Goal: Information Seeking & Learning: Compare options

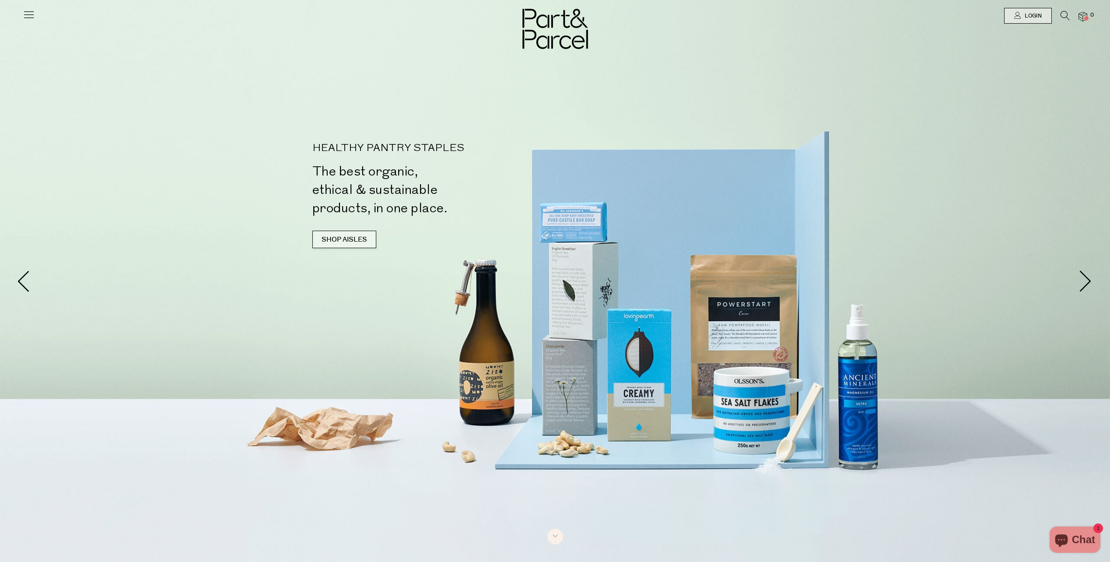
click at [342, 246] on link "SHOP AISLES" at bounding box center [345, 240] width 64 height 18
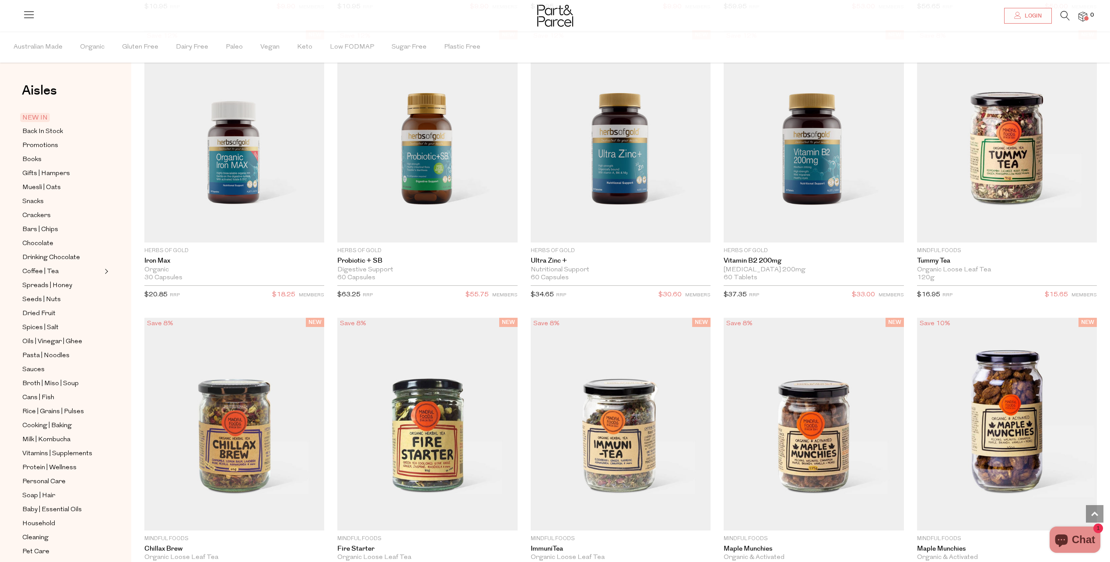
scroll to position [1565, 0]
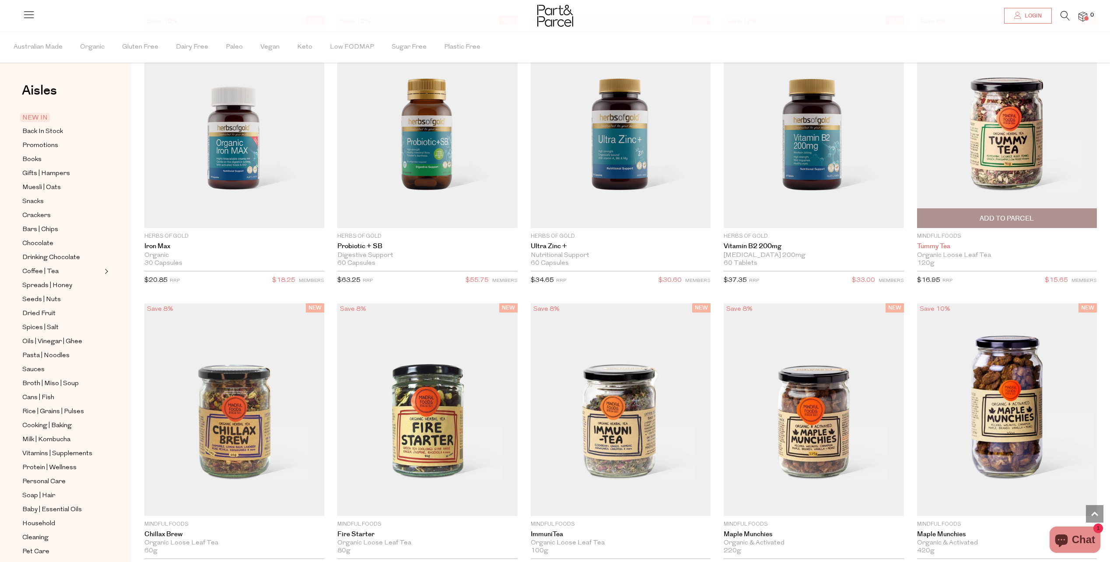
click at [938, 247] on link "Tummy tea" at bounding box center [1007, 246] width 180 height 8
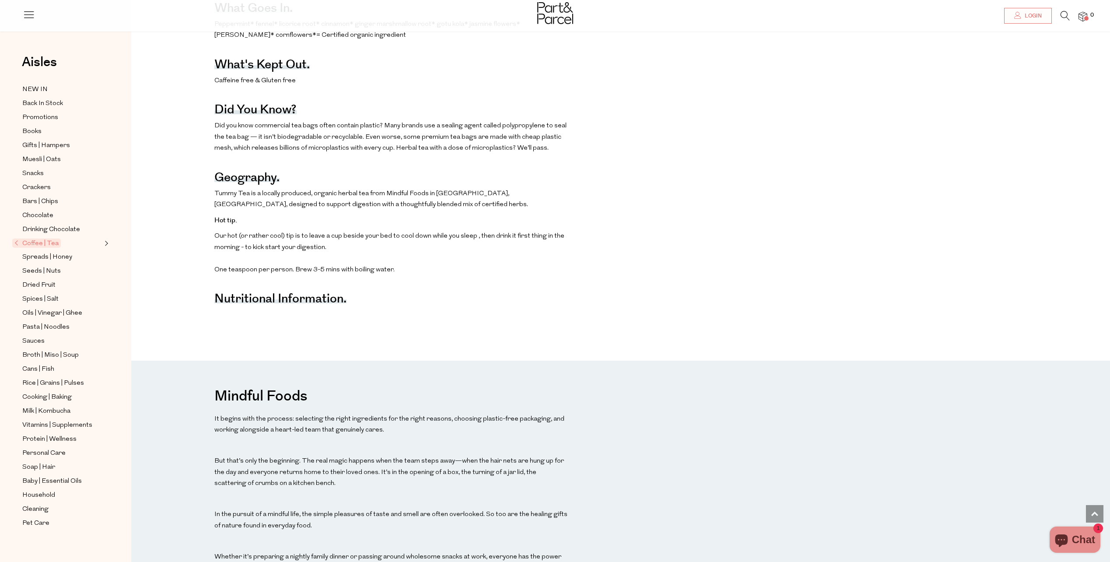
scroll to position [438, 0]
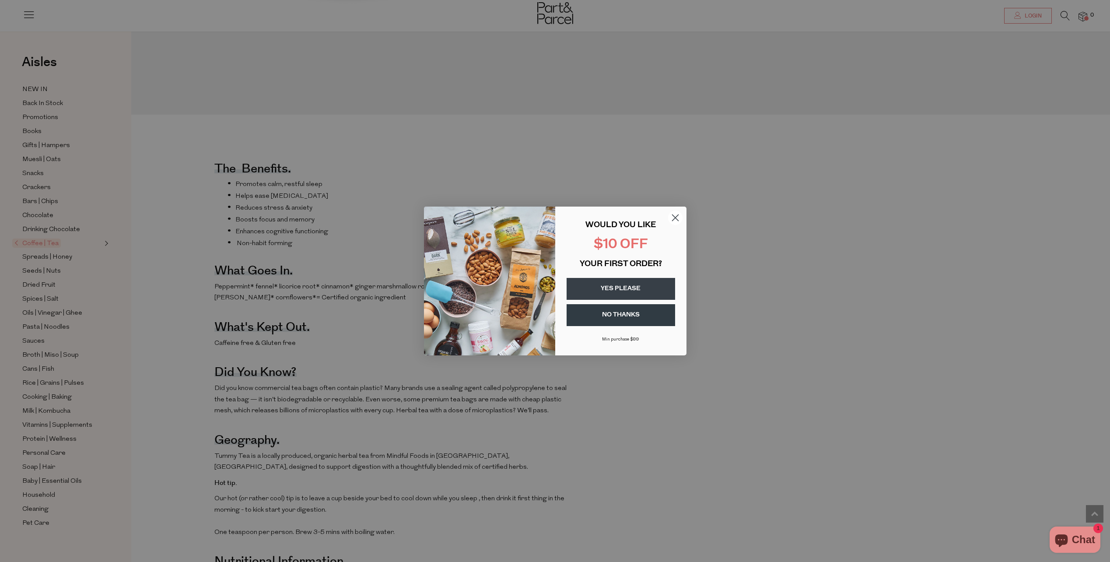
click at [675, 218] on icon "Close dialog" at bounding box center [675, 218] width 6 height 6
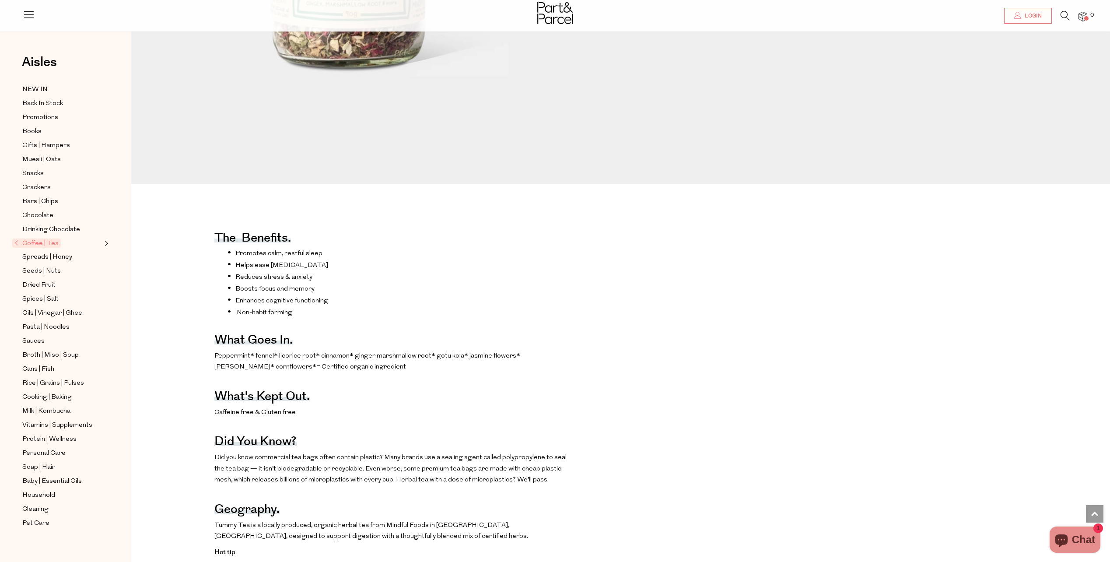
scroll to position [131, 0]
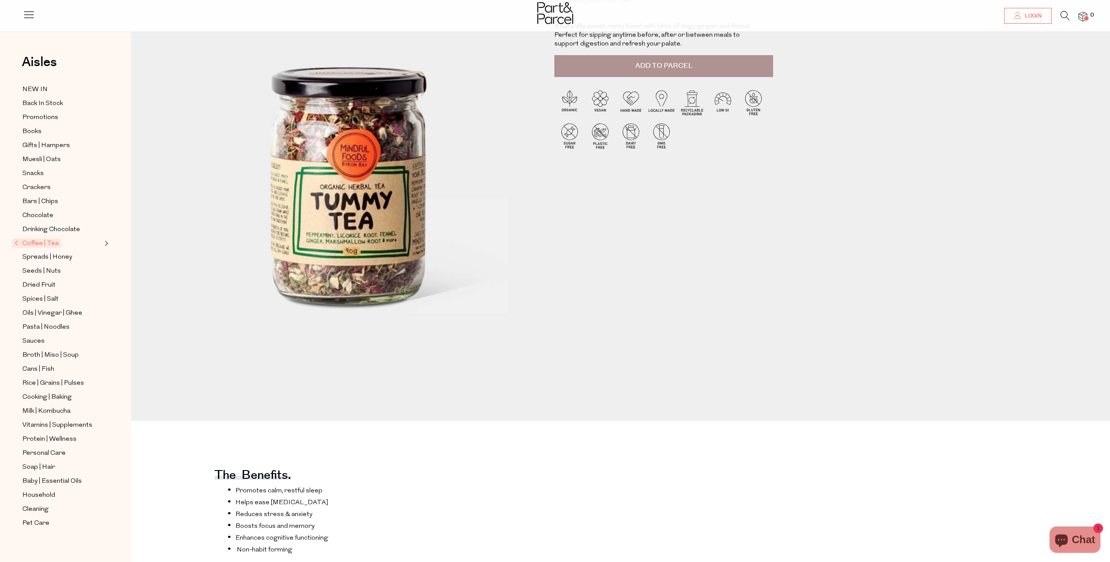
click at [105, 239] on span "Expand/Collapse Coffee | Tea" at bounding box center [105, 241] width 6 height 6
click at [56, 252] on span "Loose Leaf" at bounding box center [50, 257] width 35 height 11
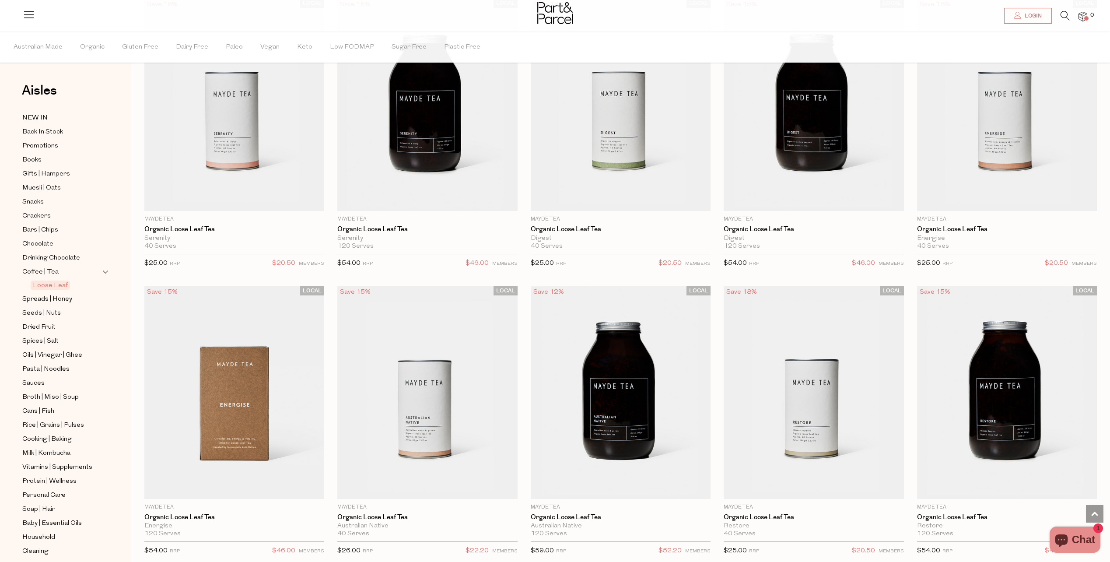
scroll to position [93, 0]
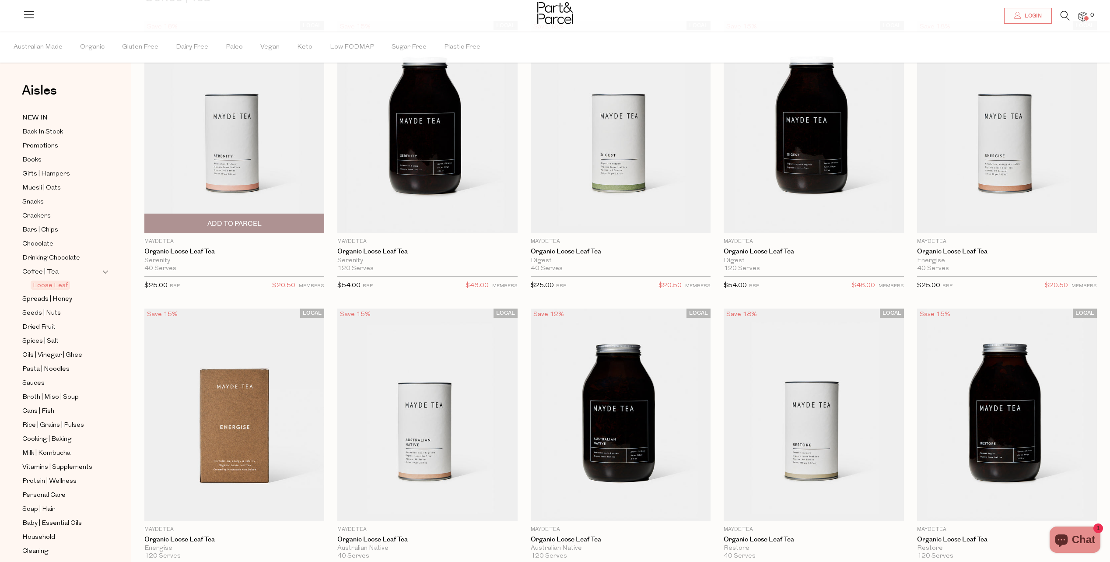
click at [247, 180] on img at bounding box center [234, 127] width 180 height 212
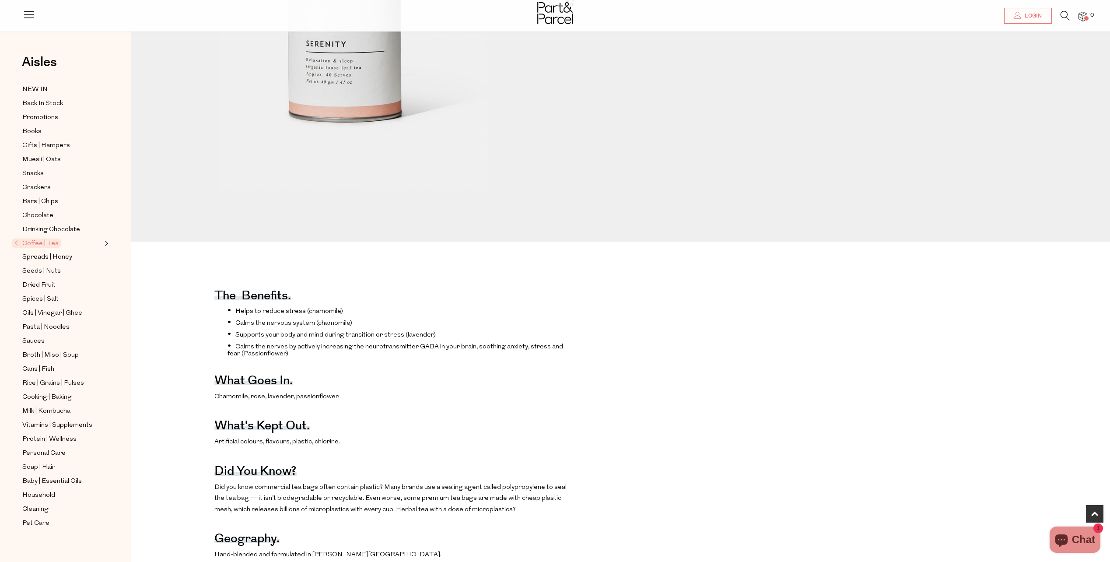
scroll to position [438, 0]
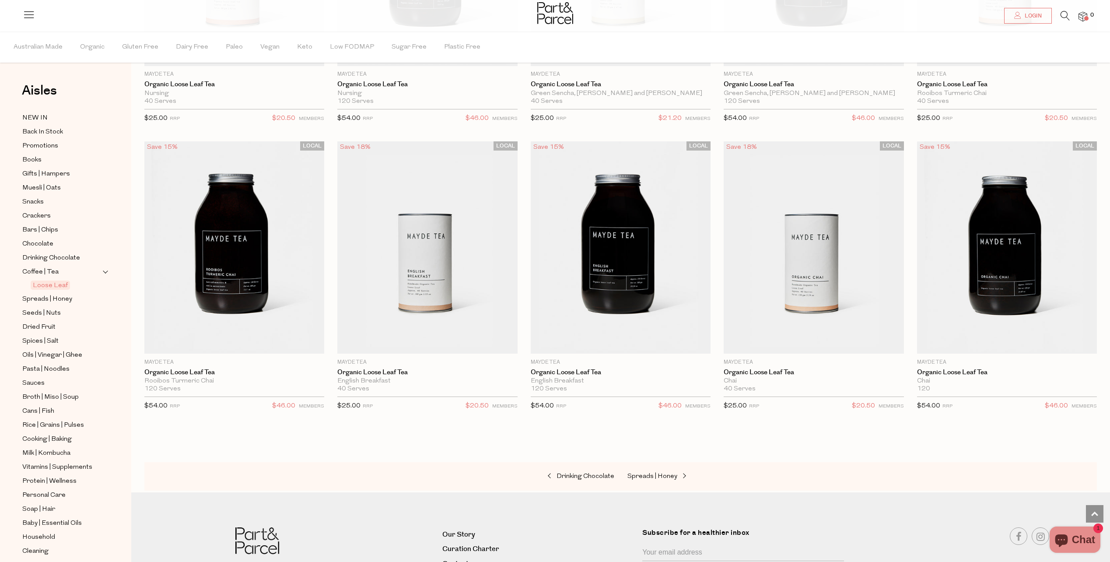
scroll to position [837, 0]
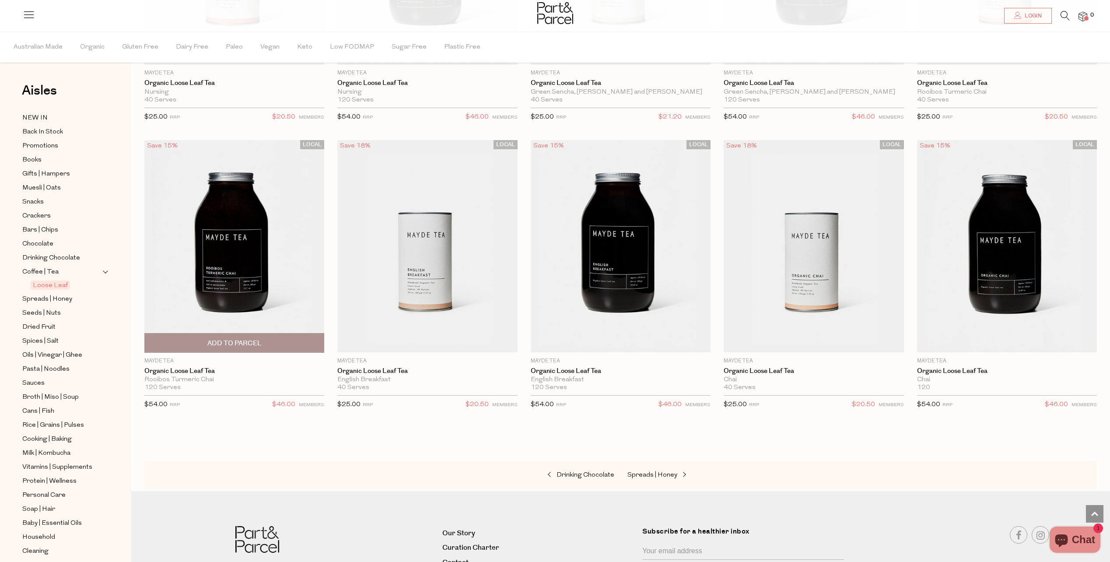
click at [287, 261] on img at bounding box center [234, 246] width 180 height 212
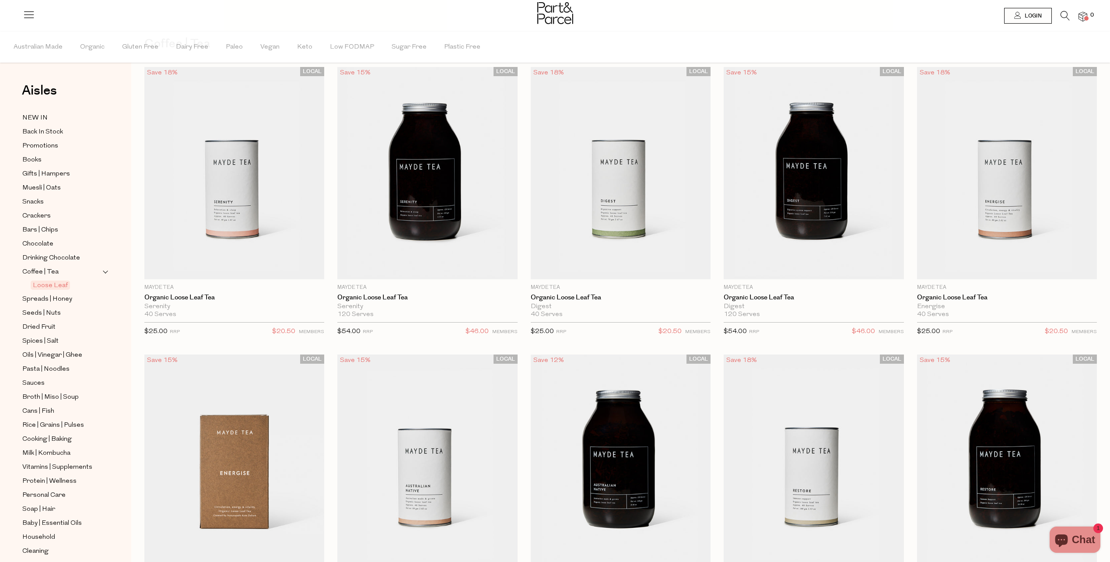
scroll to position [0, 7]
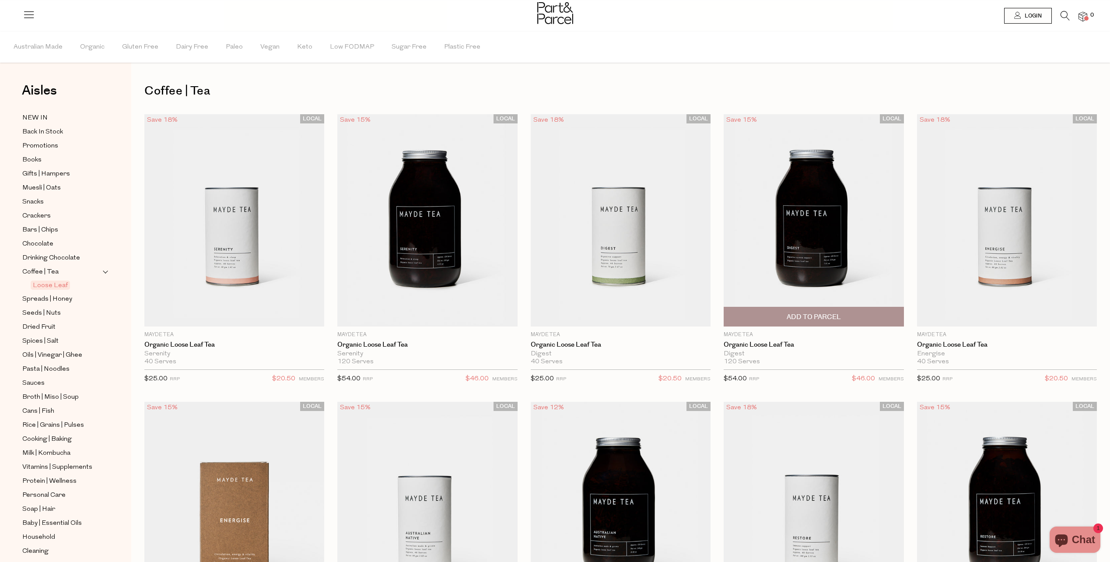
click at [797, 228] on img at bounding box center [814, 220] width 180 height 212
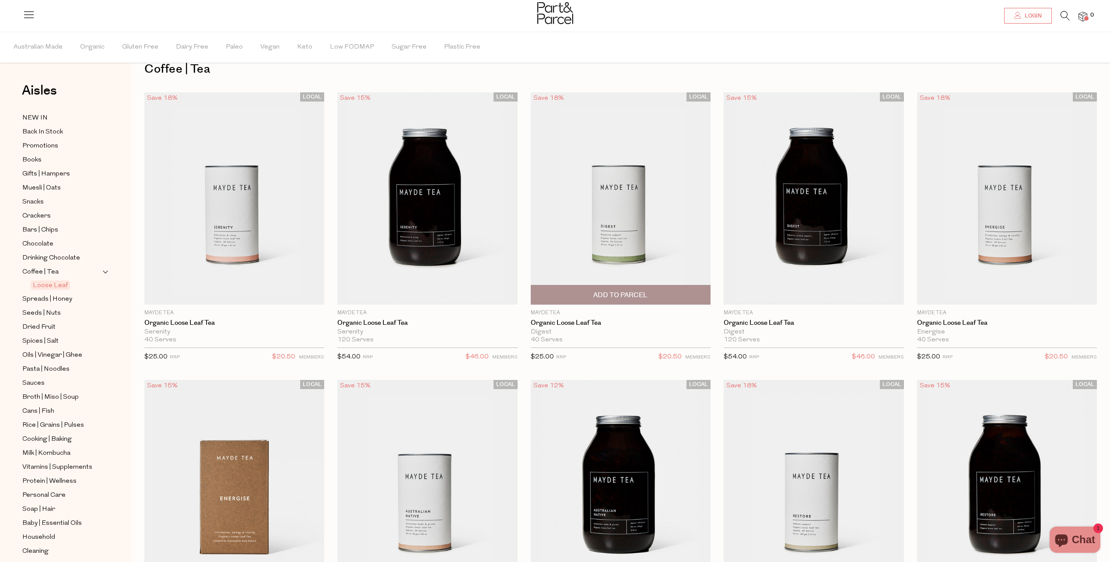
scroll to position [0, 7]
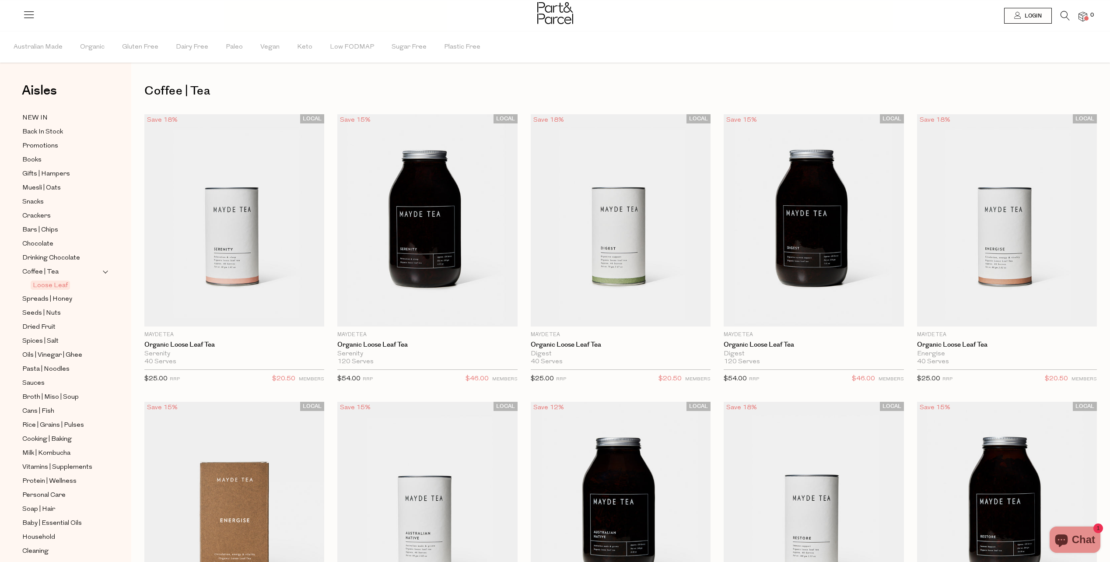
click at [50, 281] on span "Loose Leaf" at bounding box center [50, 285] width 39 height 9
click at [46, 267] on span "Coffee | Tea" at bounding box center [40, 271] width 41 height 9
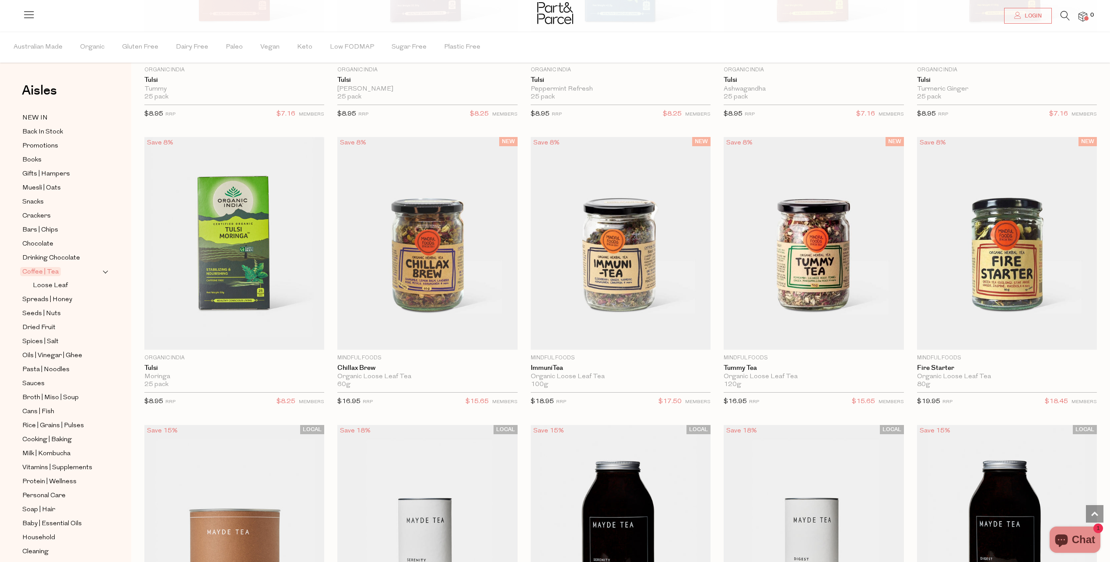
scroll to position [1707, 7]
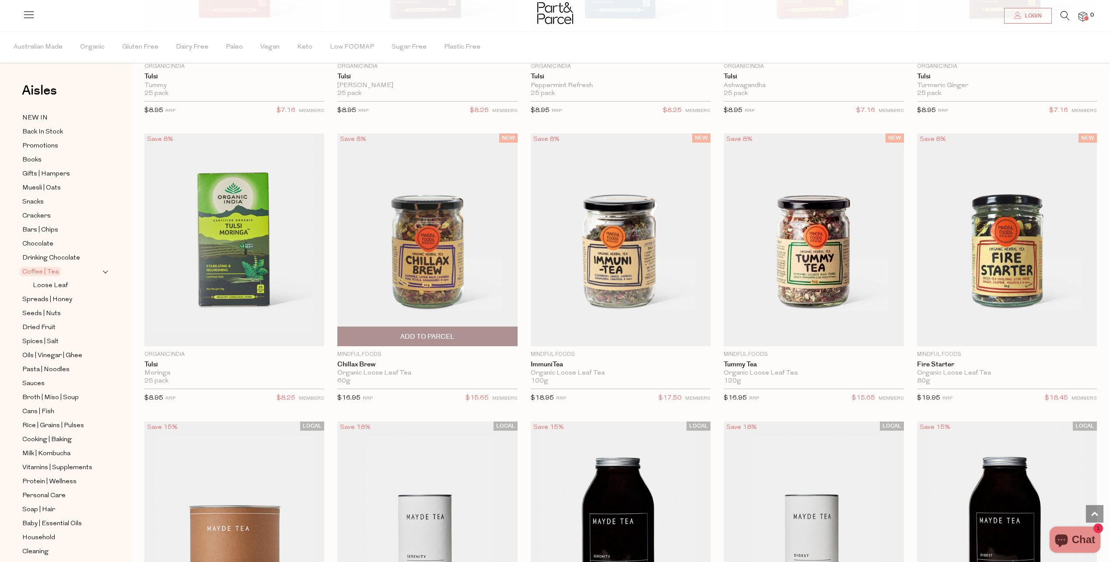
click at [432, 250] on img at bounding box center [427, 239] width 180 height 212
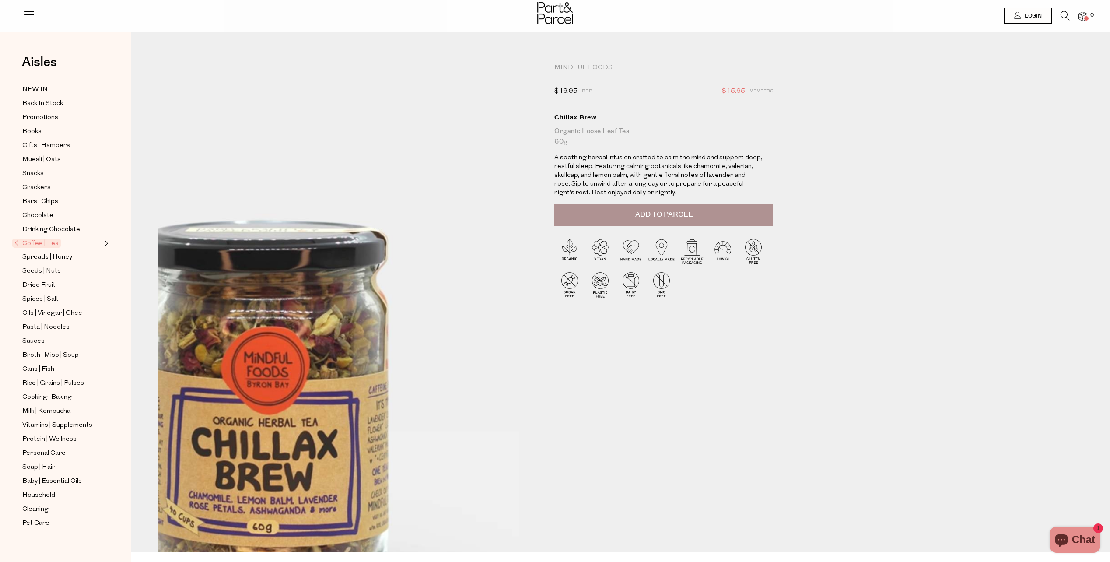
click at [490, 178] on img at bounding box center [265, 373] width 614 height 725
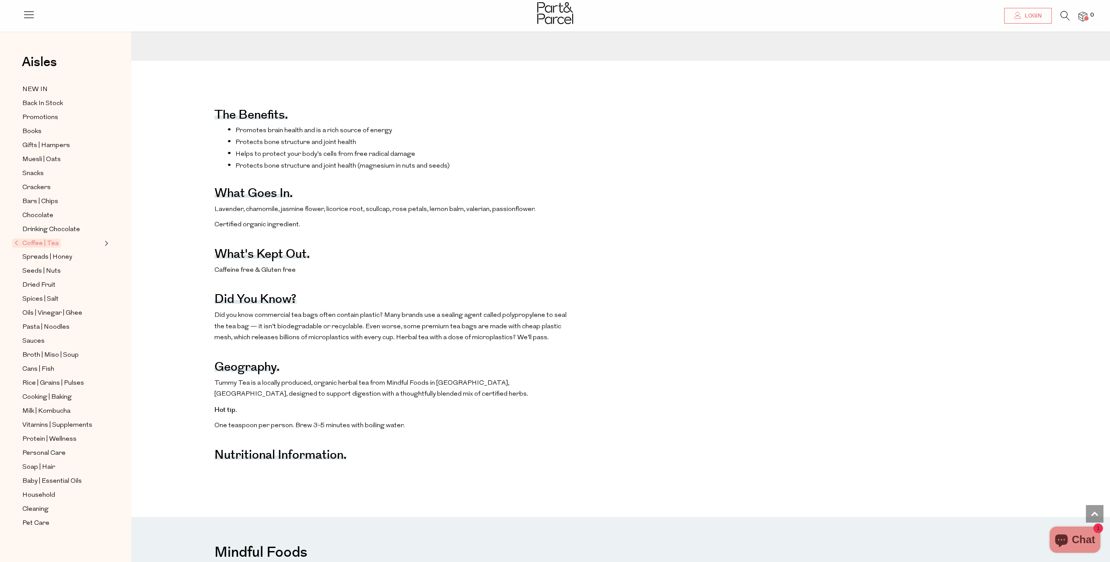
scroll to position [569, 0]
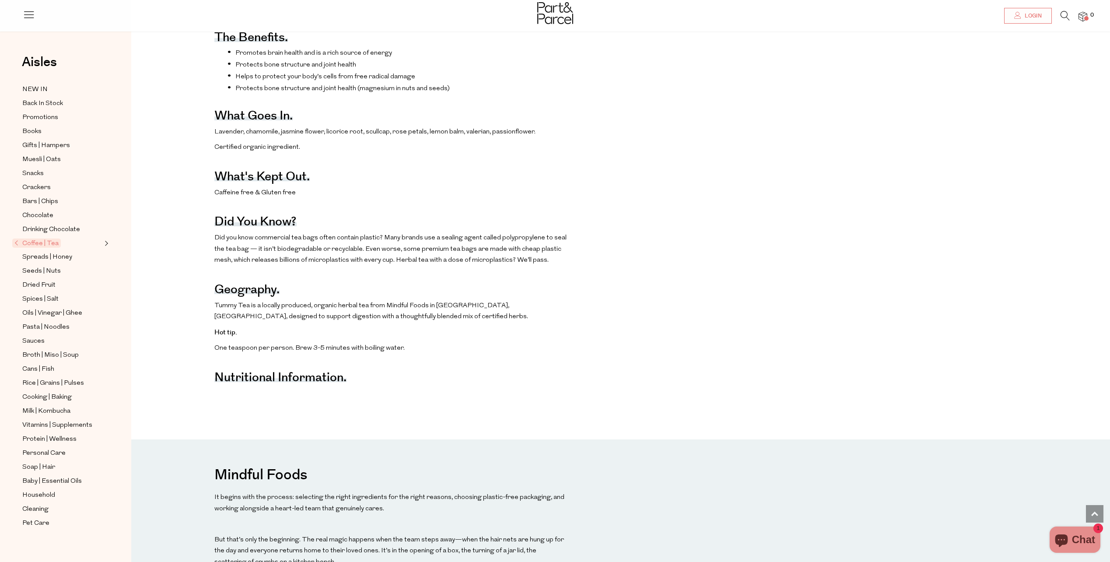
click at [214, 142] on div "The benefits. Promotes brain health and is a rich source of energy Protects bon…" at bounding box center [627, 207] width 979 height 386
drag, startPoint x: 215, startPoint y: 143, endPoint x: 530, endPoint y: 144, distance: 315.1
click at [530, 135] on span "Lavender, chamomile, jasmine flower, licorice root, scullcap, rose petals, lemo…" at bounding box center [374, 132] width 321 height 7
copy span "Lavender, chamomile, jasmine flower, licorice root, scullcap, rose petals, lemo…"
click at [38, 239] on span "Coffee | Tea" at bounding box center [36, 243] width 49 height 9
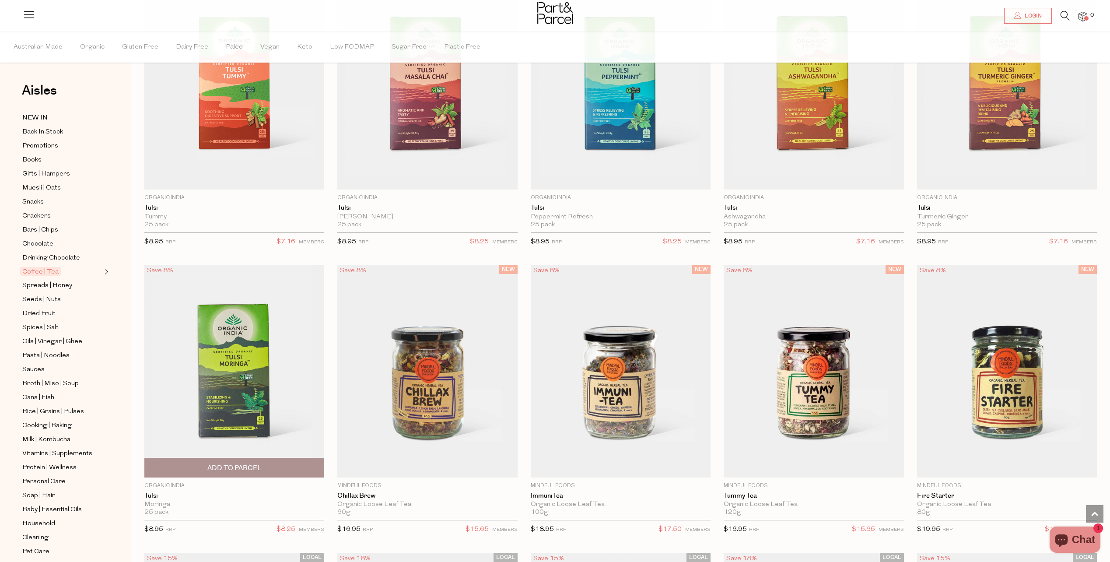
scroll to position [1882, 0]
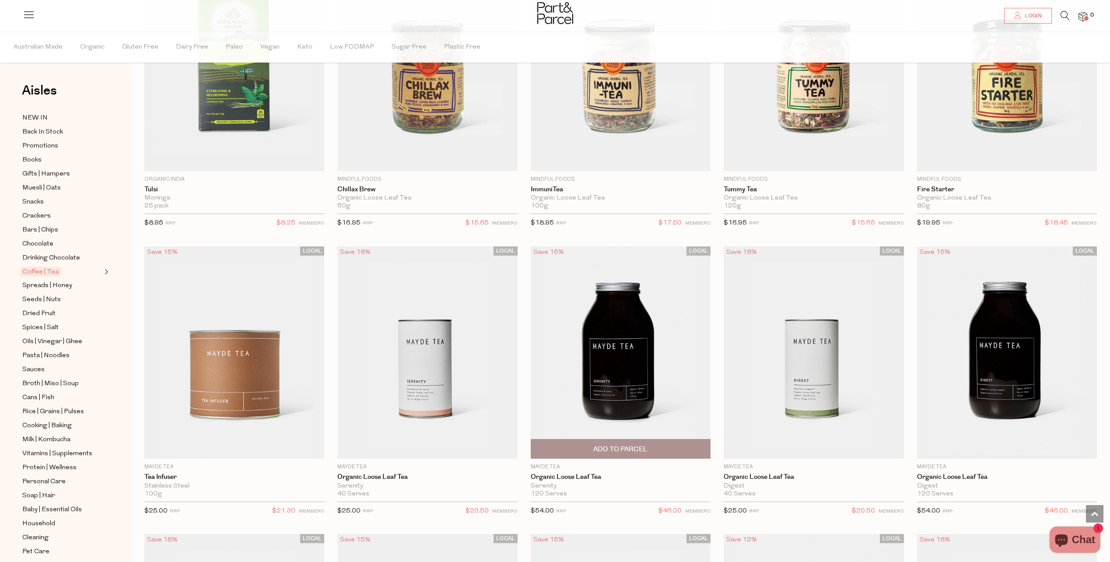
click at [617, 341] on img at bounding box center [621, 352] width 180 height 212
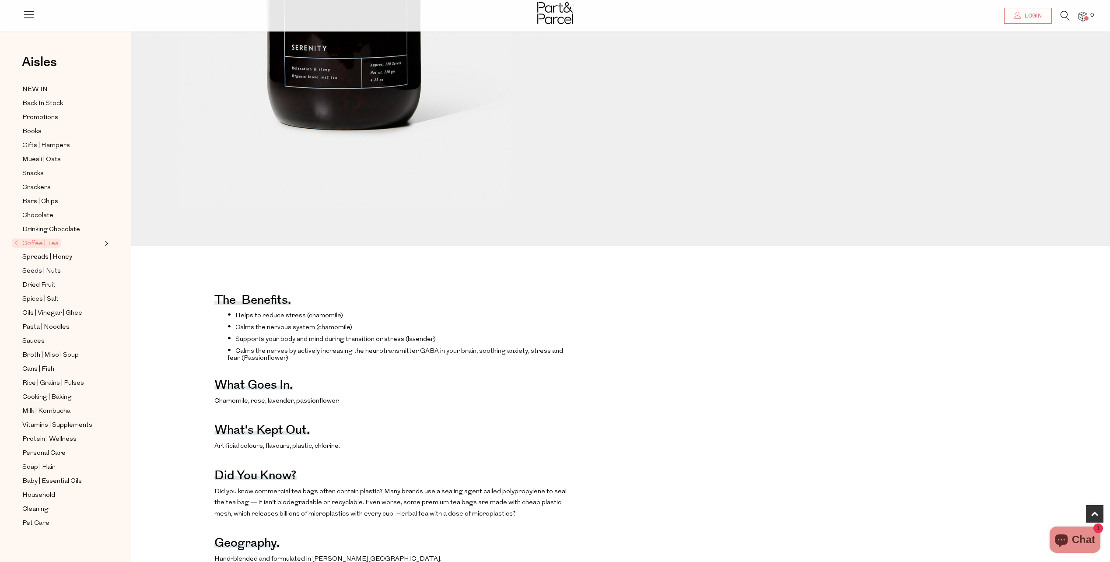
scroll to position [350, 0]
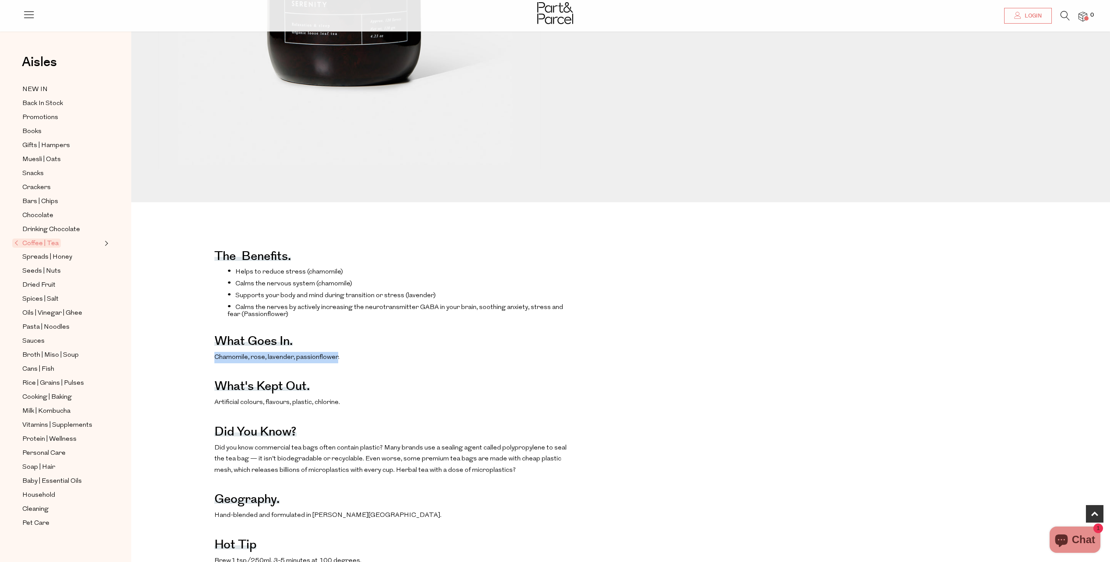
drag, startPoint x: 211, startPoint y: 372, endPoint x: 336, endPoint y: 378, distance: 124.4
click at [336, 378] on div "The benefits. Helps to reduce stress (chamomile) Calms the nervous system (cham…" at bounding box center [627, 402] width 979 height 338
copy span "Chamomile, rose, lavender, passionflower"
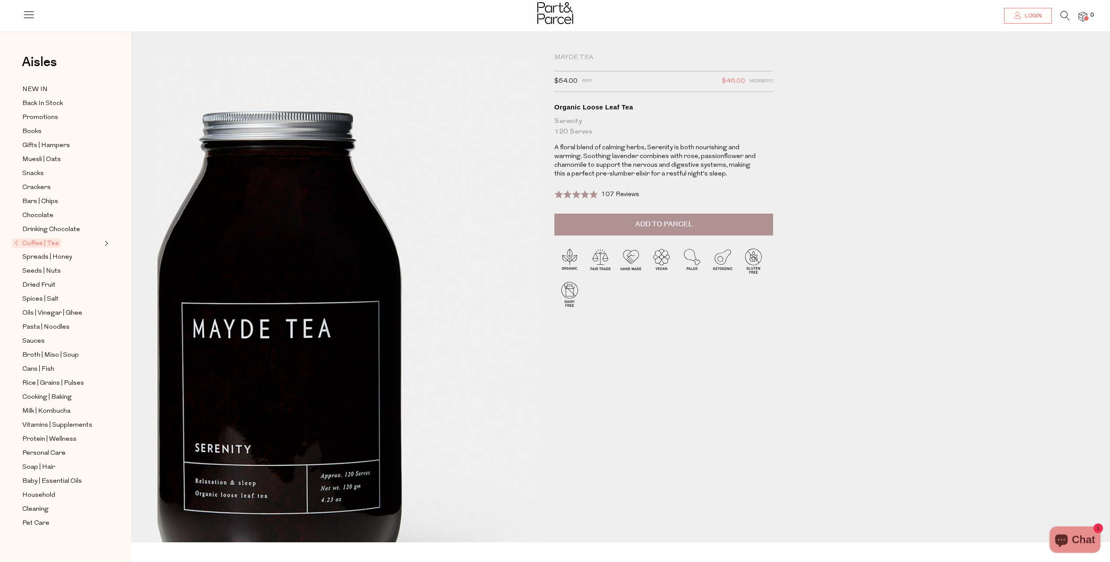
scroll to position [0, 0]
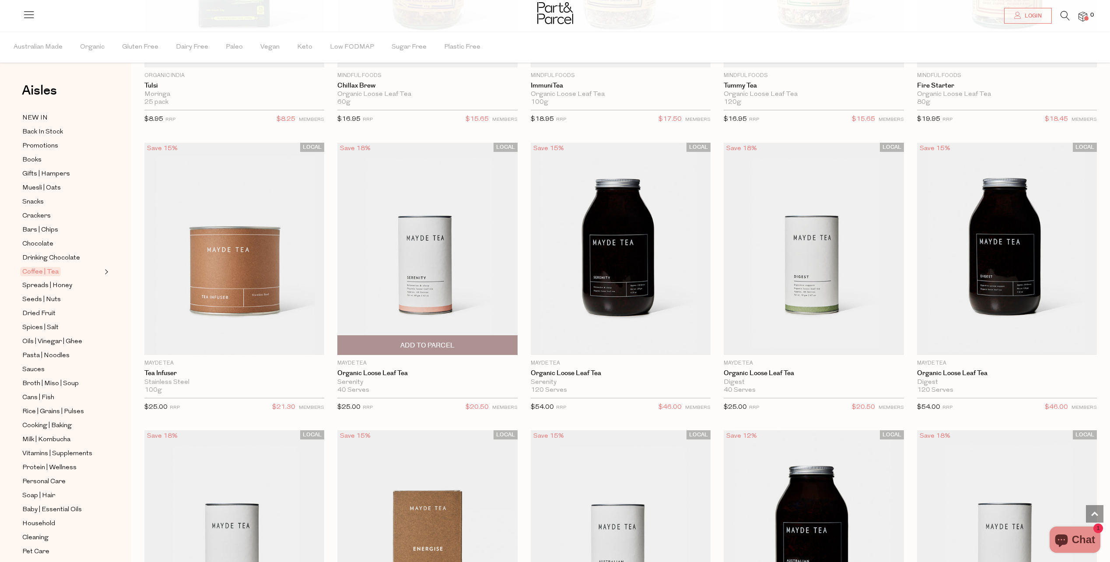
scroll to position [1995, 0]
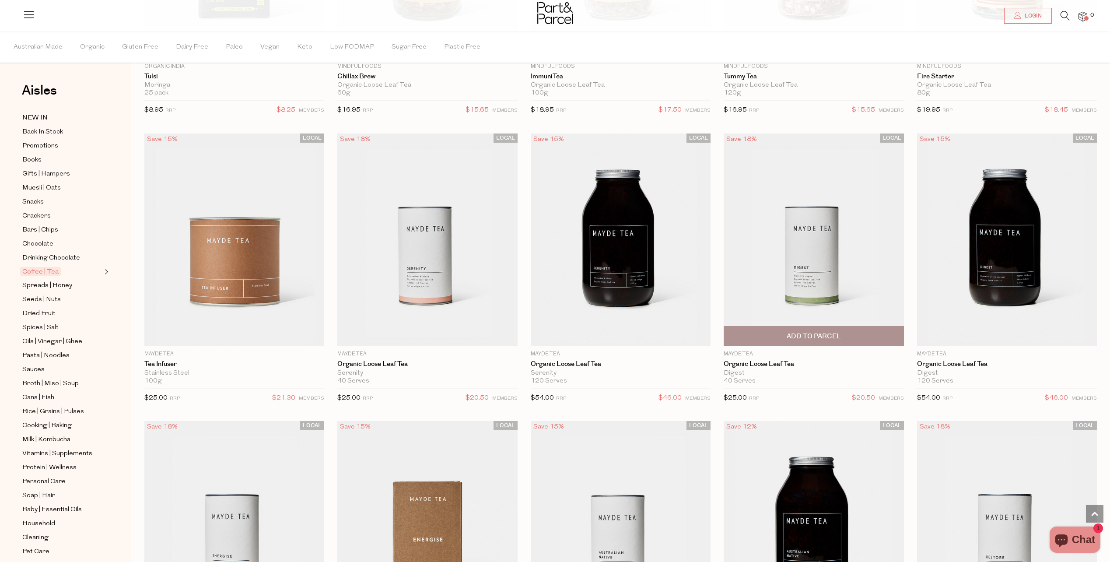
click at [777, 243] on img at bounding box center [814, 239] width 180 height 212
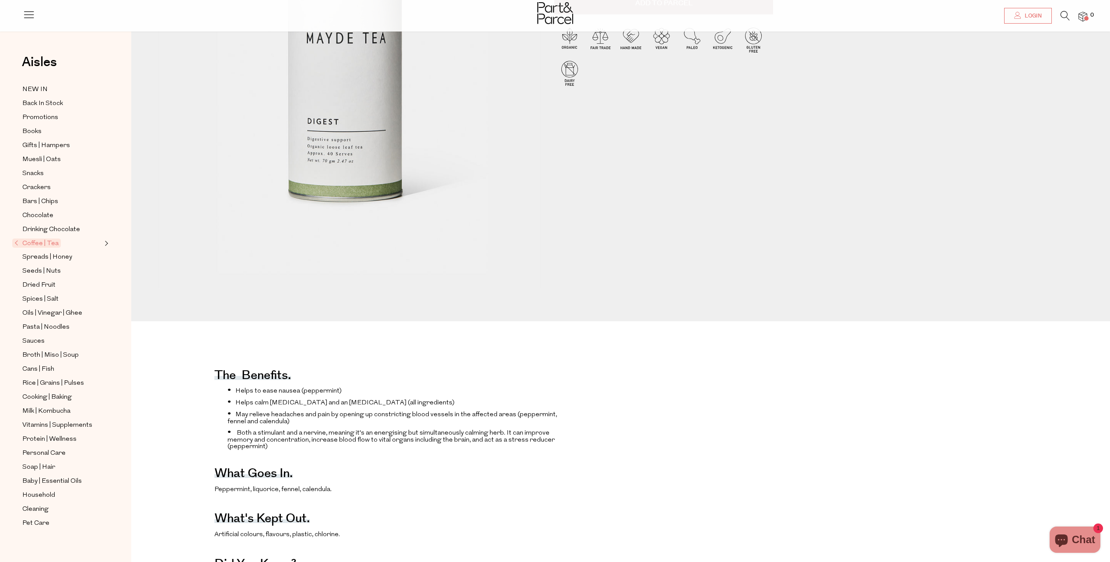
scroll to position [88, 0]
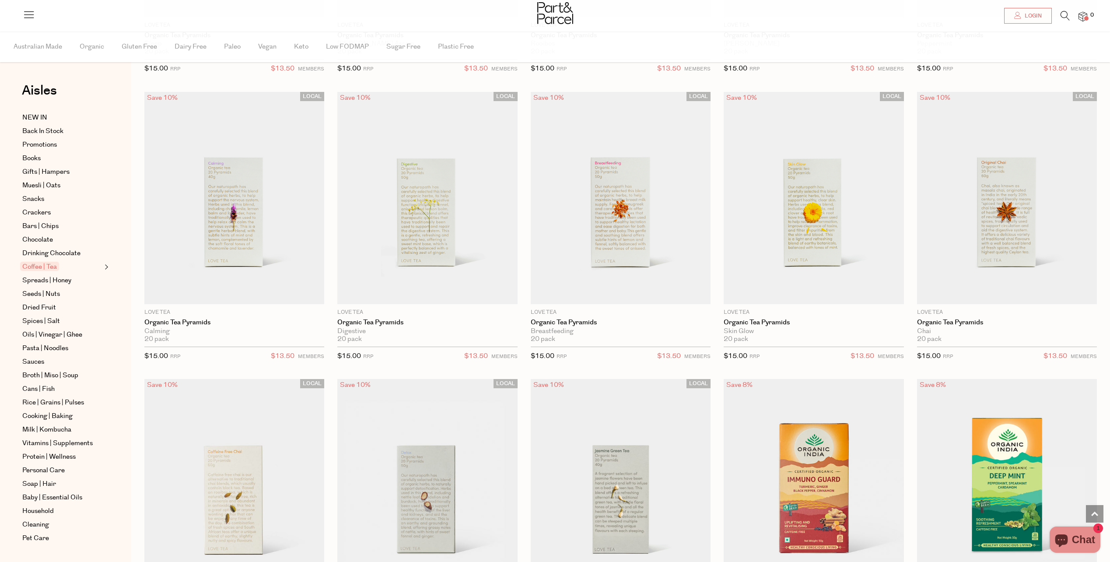
scroll to position [1995, 0]
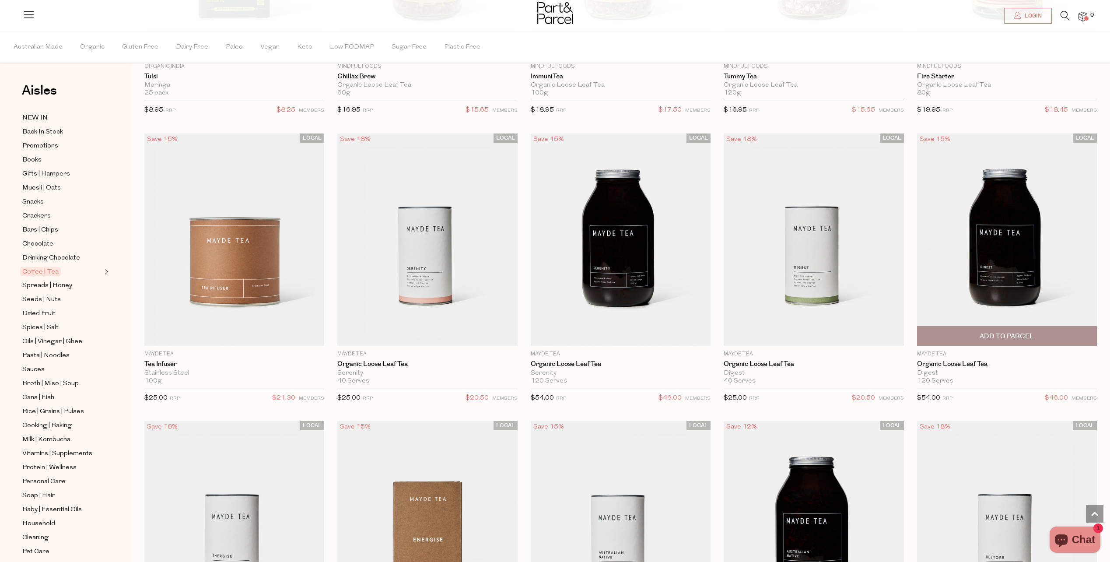
click at [960, 283] on img at bounding box center [1007, 239] width 180 height 212
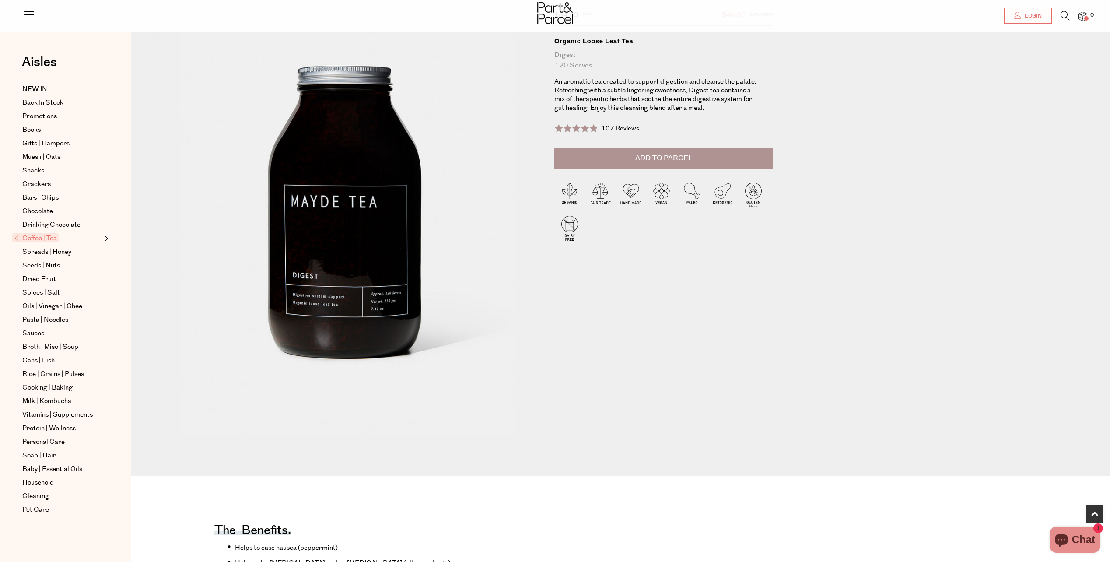
scroll to position [263, 0]
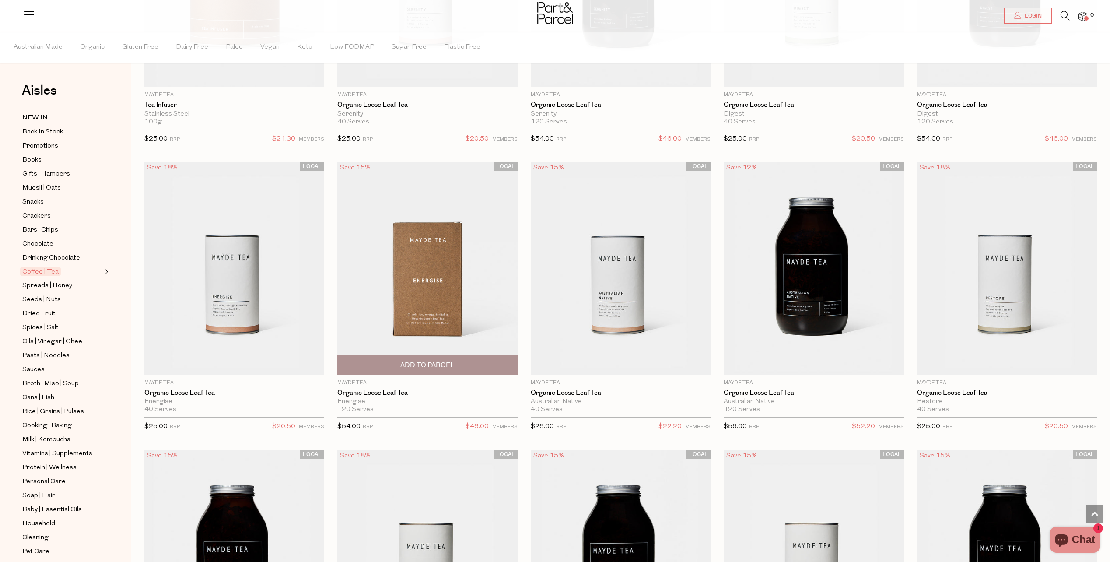
scroll to position [2015, 0]
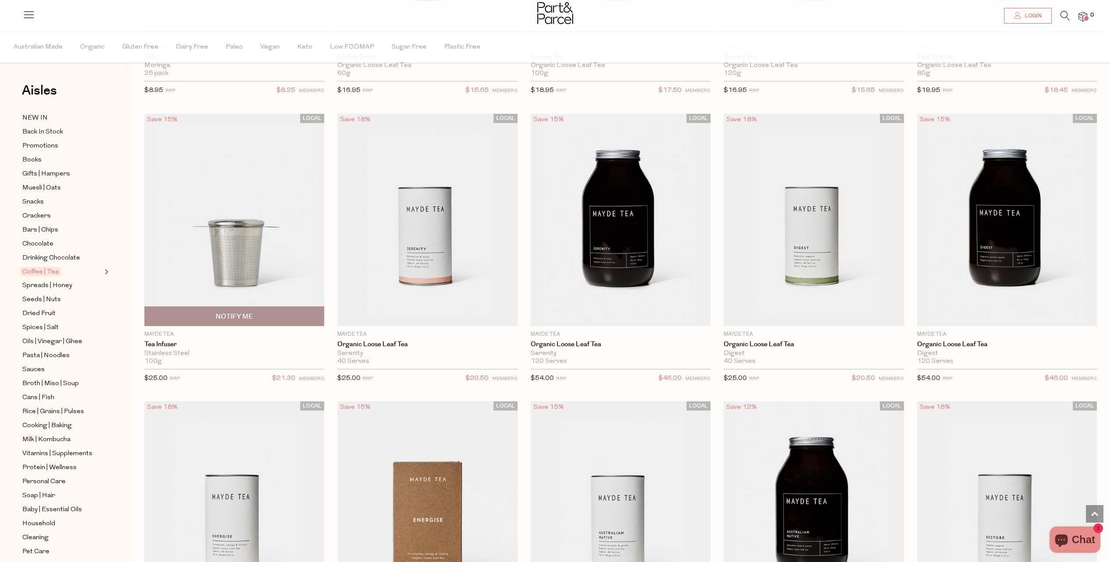
click at [278, 278] on img at bounding box center [234, 220] width 180 height 212
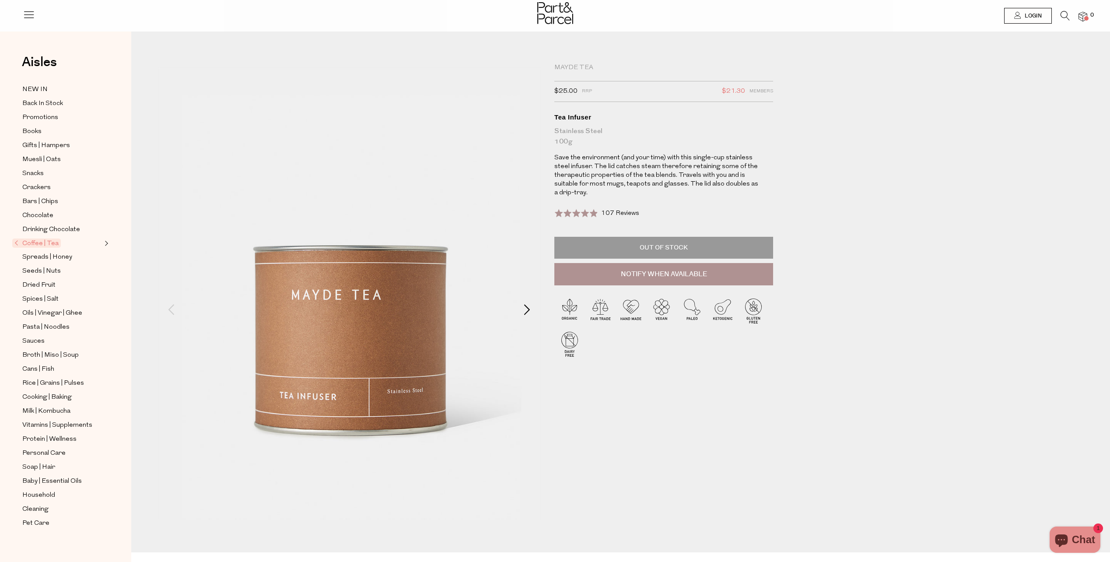
click at [523, 308] on span at bounding box center [527, 309] width 11 height 11
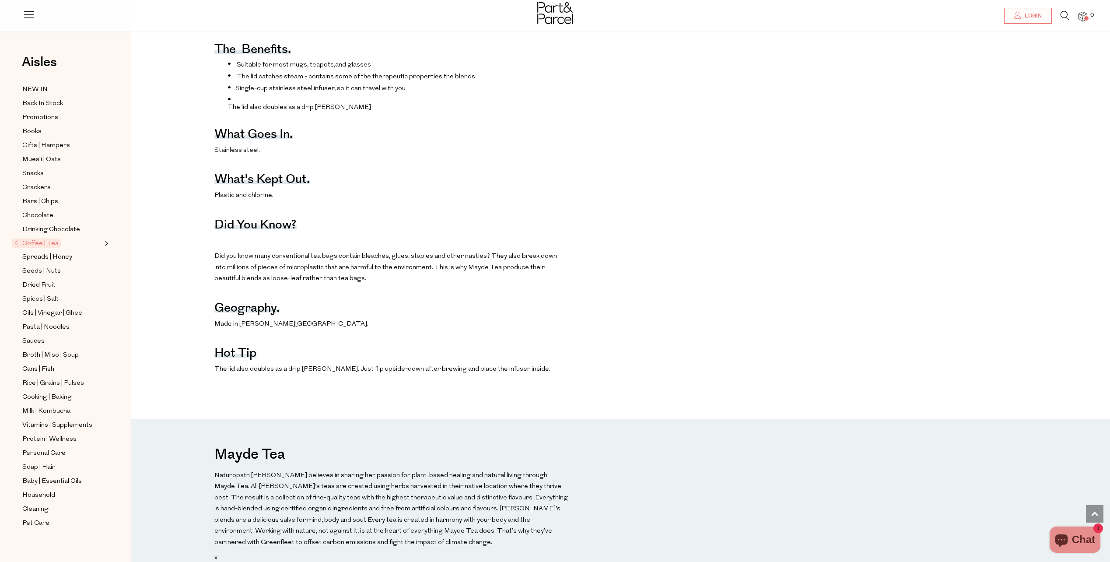
scroll to position [569, 0]
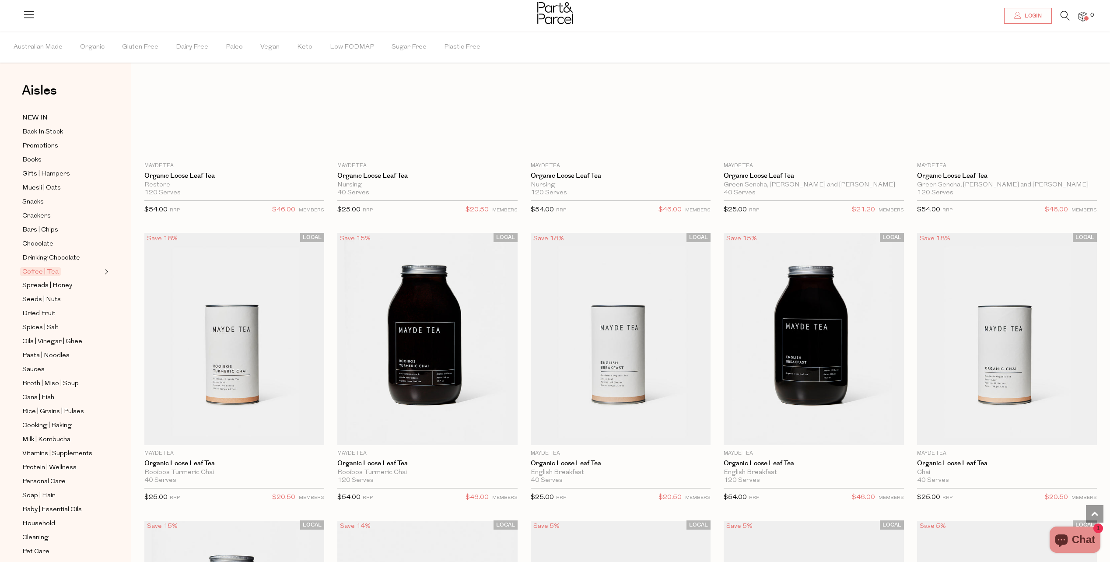
scroll to position [2944, 0]
